Goal: Transaction & Acquisition: Purchase product/service

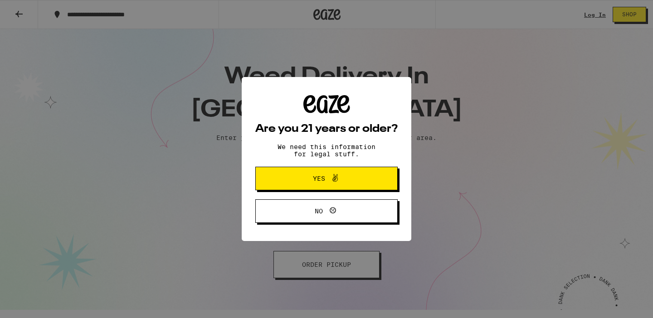
click at [345, 173] on button "Yes" at bounding box center [326, 179] width 142 height 24
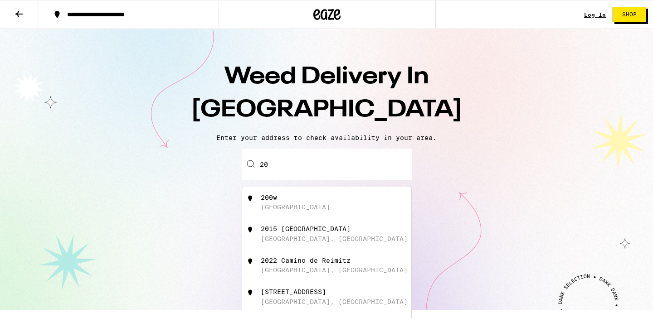
click at [306, 161] on input "20" at bounding box center [327, 165] width 170 height 32
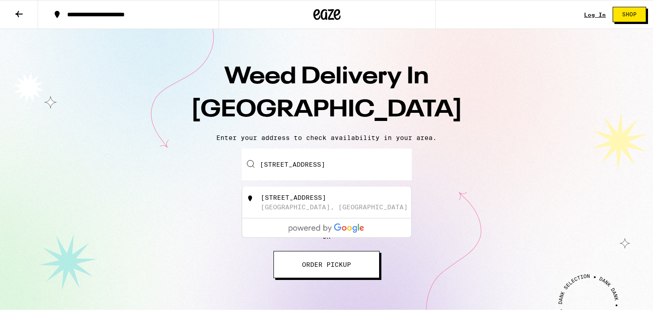
click at [321, 201] on div "[STREET_ADDRESS]" at bounding box center [293, 197] width 65 height 7
type input "[STREET_ADDRESS]"
